Goal: Task Accomplishment & Management: Use online tool/utility

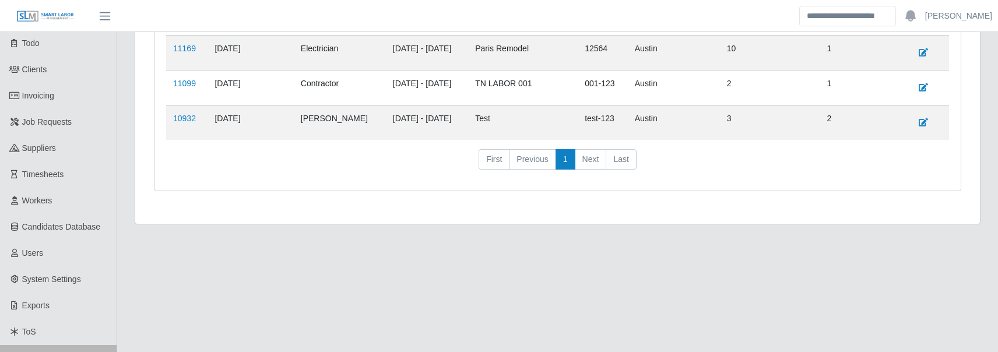
scroll to position [484, 0]
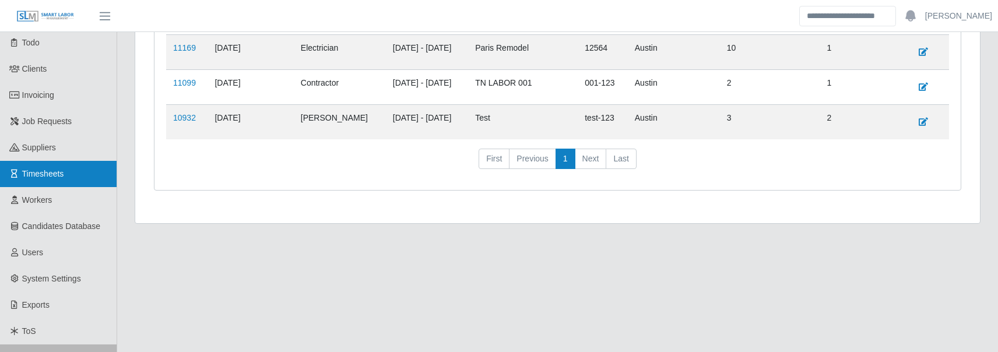
click at [70, 174] on link "Timesheets" at bounding box center [58, 174] width 117 height 26
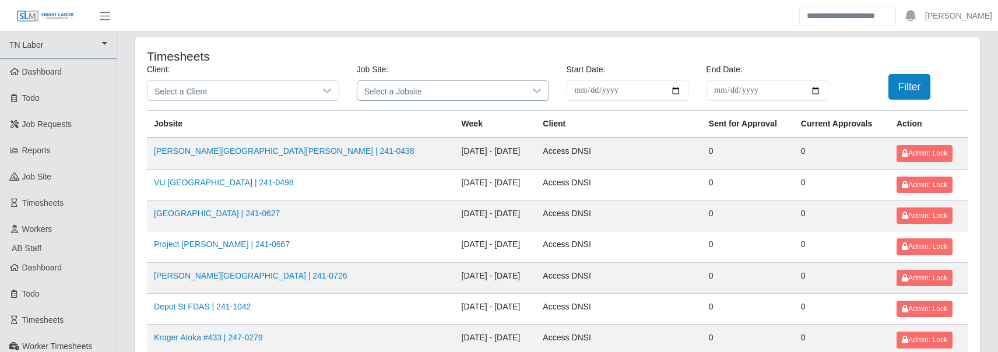
click at [386, 91] on span "Select a Jobsite" at bounding box center [441, 90] width 168 height 19
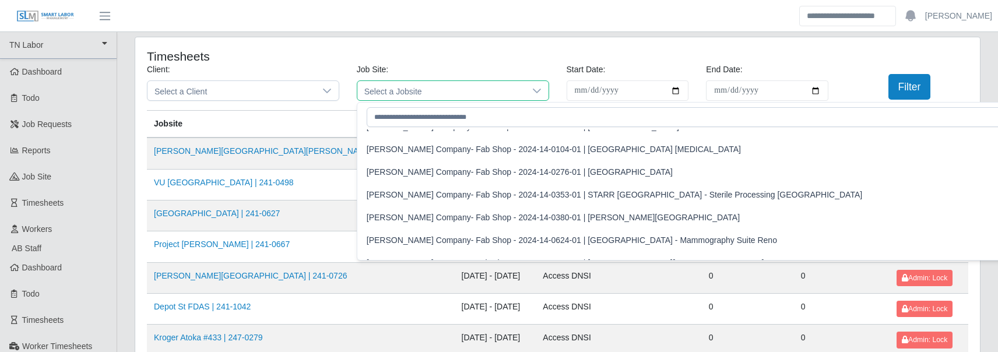
scroll to position [6444, 0]
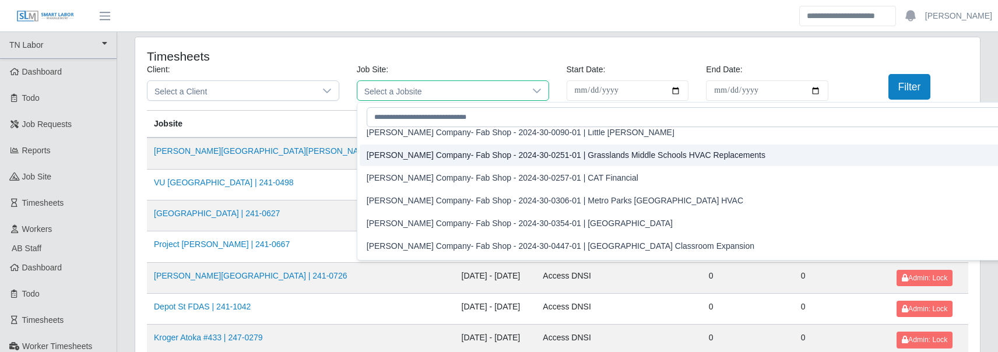
click at [430, 161] on div "Lee Company- Fab Shop - 2024-30-0251-01 | Grasslands Middle Schools HVAC Replac…" at bounding box center [566, 155] width 399 height 12
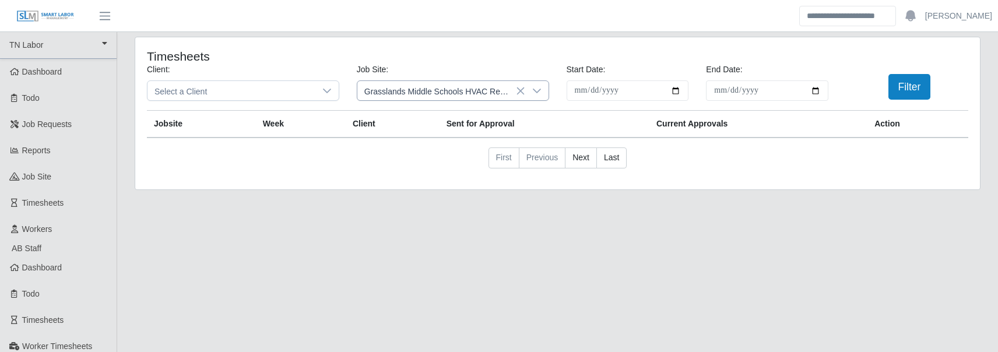
click at [521, 92] on icon at bounding box center [520, 91] width 8 height 8
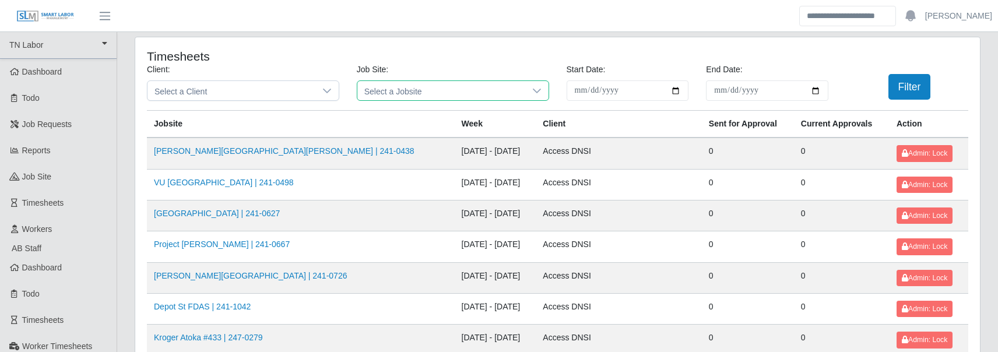
click at [377, 87] on span "Select a Jobsite" at bounding box center [441, 90] width 168 height 19
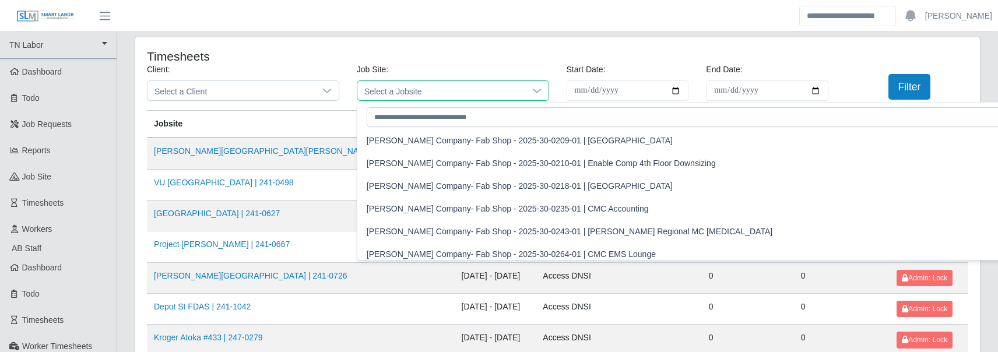
scroll to position [8840, 0]
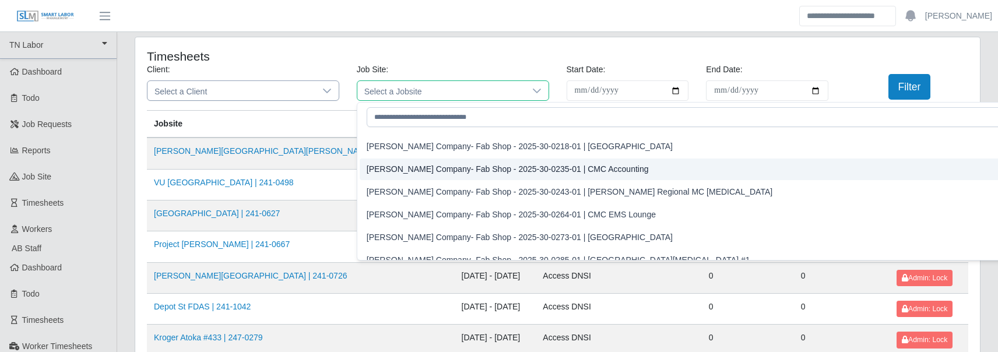
click at [270, 87] on span "Select a Client" at bounding box center [231, 90] width 168 height 19
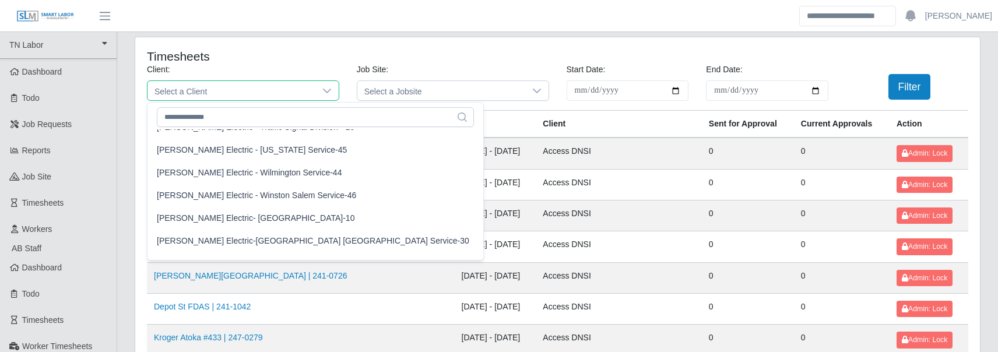
scroll to position [1821, 0]
